Goal: Go to known website: Access a specific website the user already knows

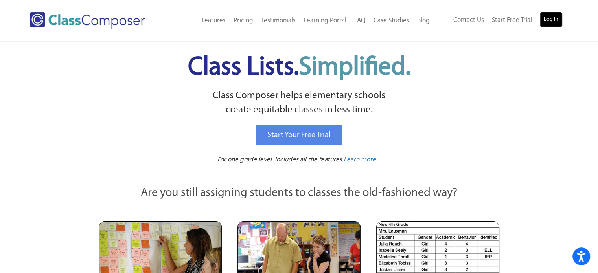
click at [548, 19] on link "Log In" at bounding box center [550, 20] width 22 height 16
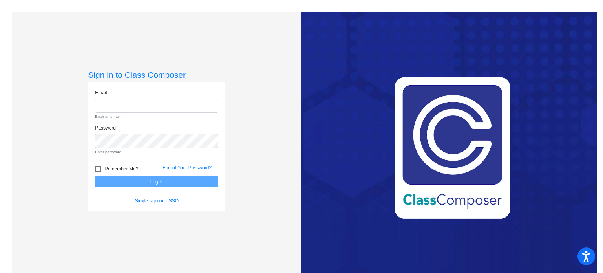
click at [151, 183] on form "Email Enter an email. Password Enter password. Remember Me? Forgot Your Passwor…" at bounding box center [156, 146] width 123 height 115
click at [149, 200] on link "Single sign on - SSO" at bounding box center [157, 200] width 44 height 5
